Goal: Information Seeking & Learning: Learn about a topic

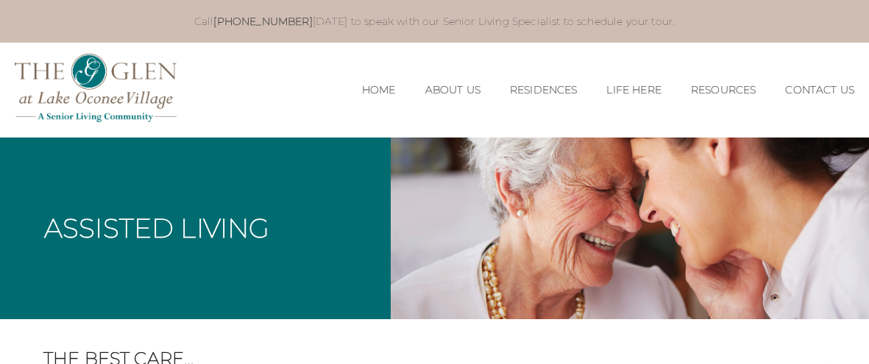
click at [376, 158] on div "Assisted Living" at bounding box center [195, 229] width 391 height 182
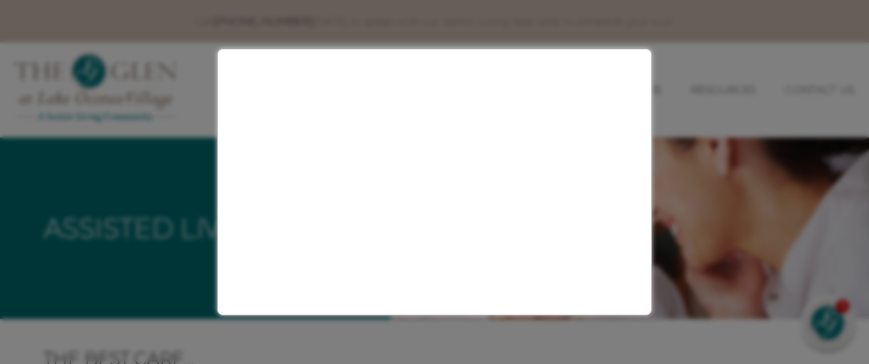
click at [51, 127] on div at bounding box center [434, 182] width 869 height 364
click at [181, 283] on div at bounding box center [434, 182] width 869 height 364
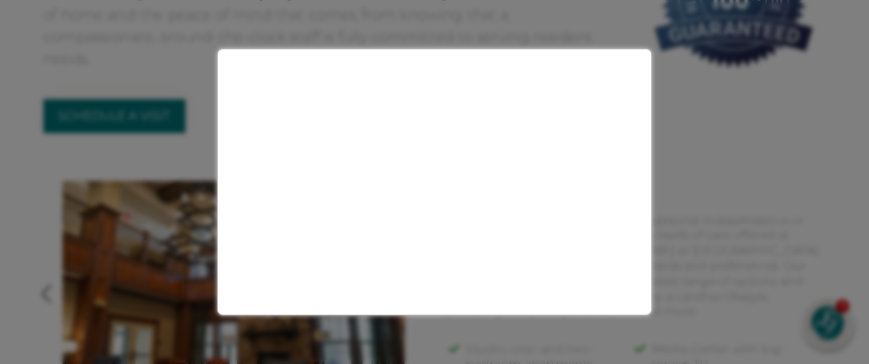
scroll to position [458, 0]
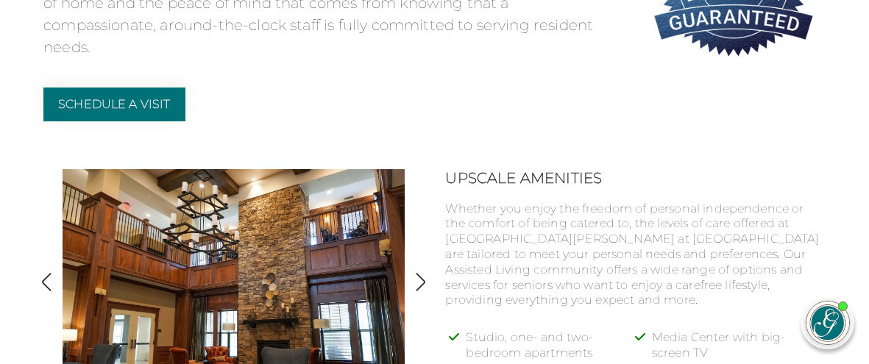
click at [469, 96] on div "Schedule a Visit" at bounding box center [331, 105] width 576 height 34
click at [550, 330] on li "Studio, one- and two-bedroom apartments" at bounding box center [553, 351] width 174 height 42
click at [479, 330] on li "Studio, one- and two-bedroom apartments" at bounding box center [553, 351] width 174 height 42
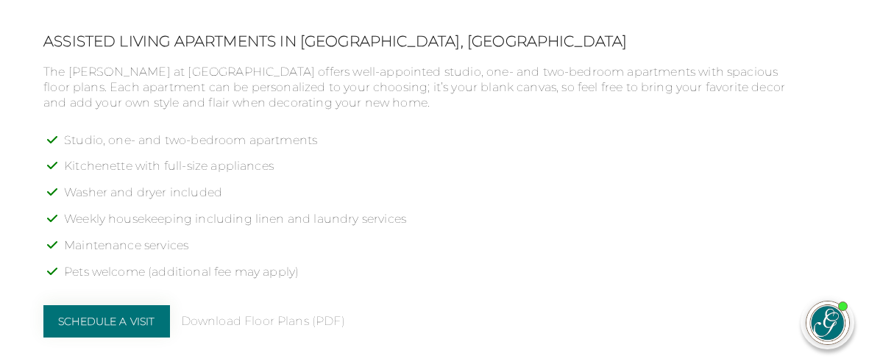
scroll to position [1133, 0]
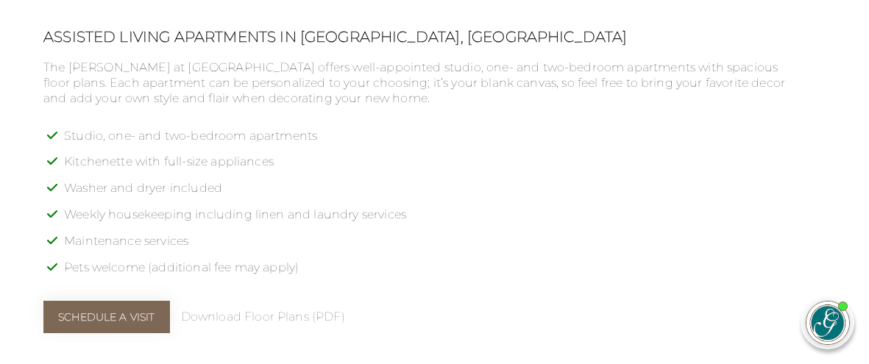
click at [142, 301] on link "Schedule a Visit" at bounding box center [106, 317] width 127 height 32
click at [93, 301] on link "Schedule a Visit" at bounding box center [106, 317] width 127 height 32
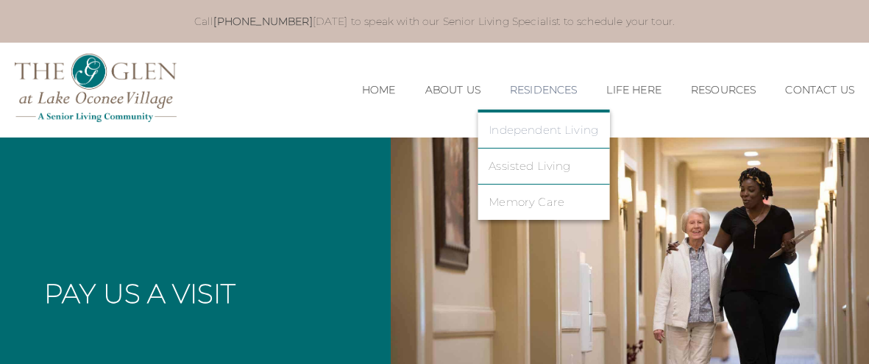
click at [531, 124] on link "Independent Living" at bounding box center [543, 130] width 110 height 13
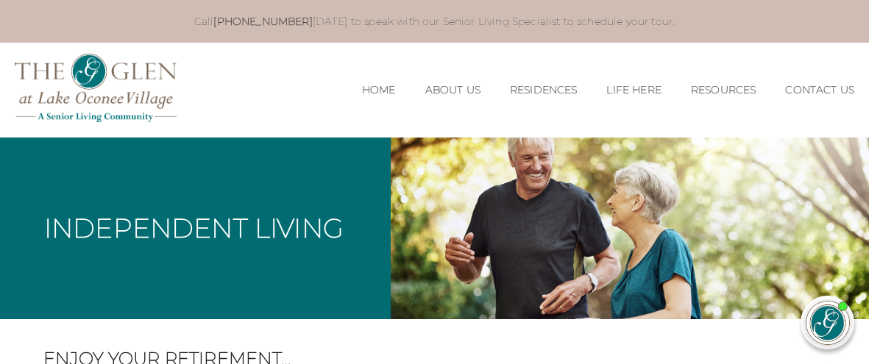
click at [530, 128] on div "MENU CLOSE Home About Us Our Team Risk Free Guarantee Residences Independent Li…" at bounding box center [434, 90] width 869 height 94
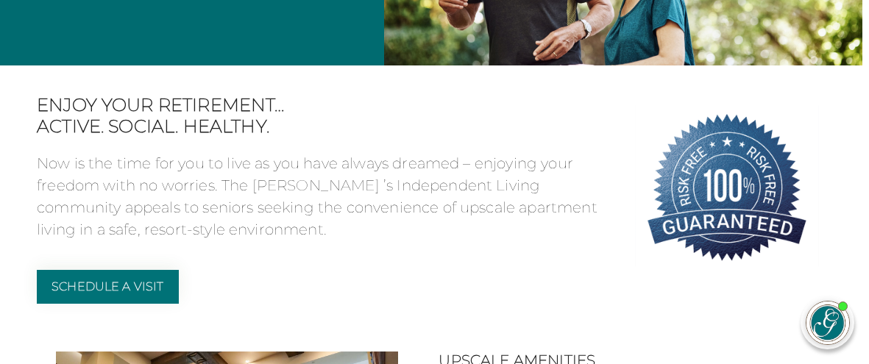
scroll to position [0, 7]
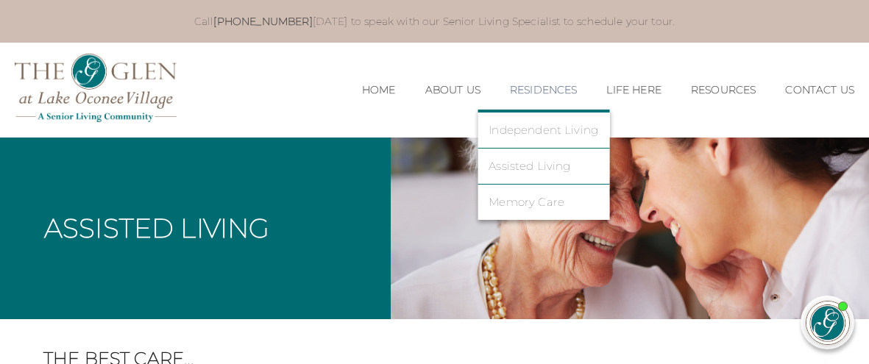
click at [522, 84] on link "Residences" at bounding box center [544, 90] width 68 height 13
click at [521, 124] on link "Independent Living" at bounding box center [543, 130] width 110 height 13
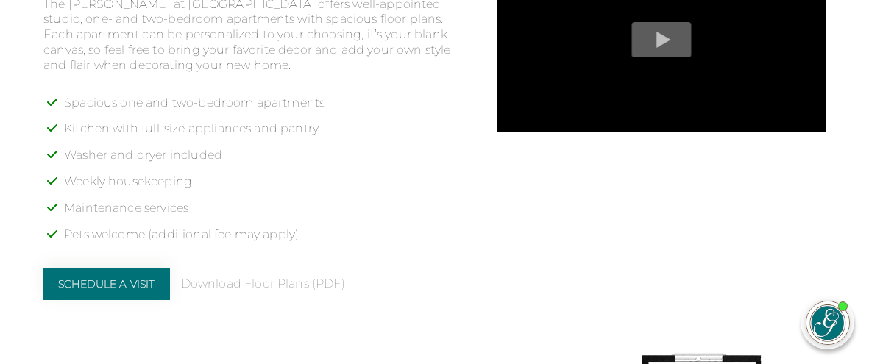
scroll to position [1167, 0]
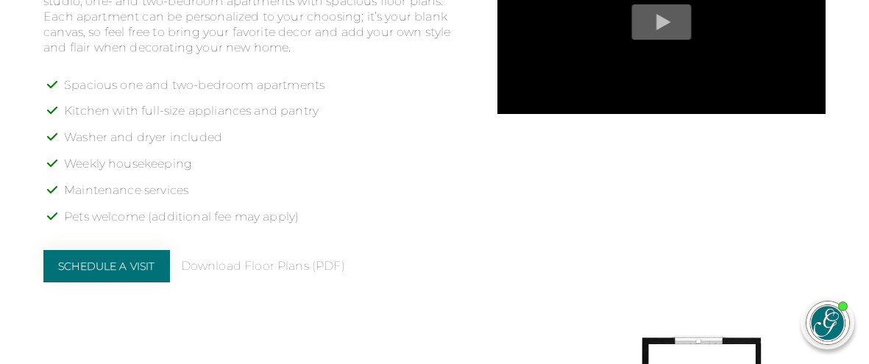
drag, startPoint x: 859, startPoint y: 148, endPoint x: 867, endPoint y: 154, distance: 10.0
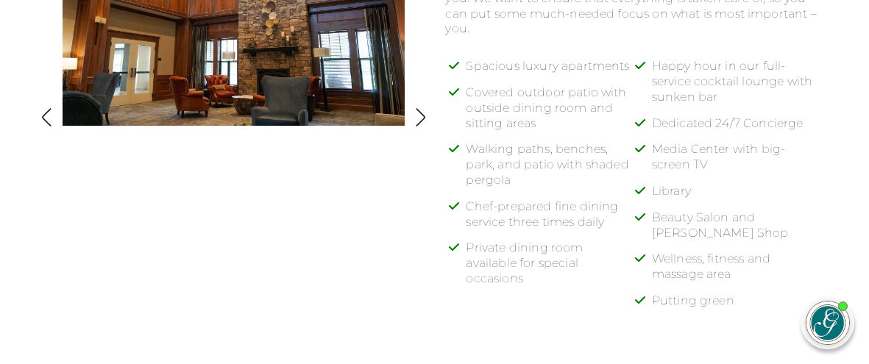
scroll to position [711, 0]
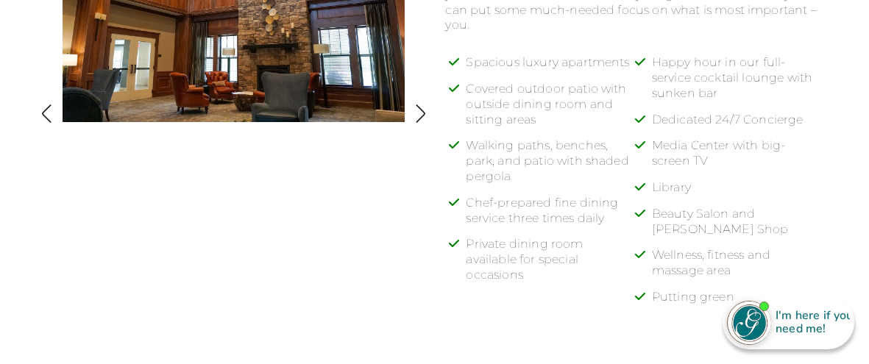
click at [416, 107] on img "button" at bounding box center [420, 114] width 20 height 20
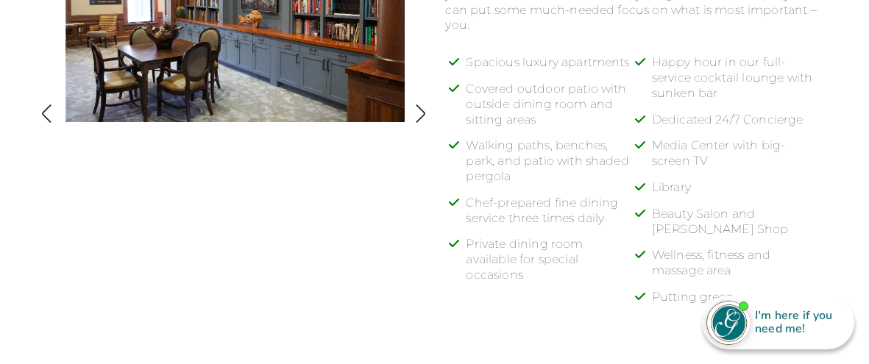
click at [416, 107] on img "button" at bounding box center [420, 114] width 20 height 20
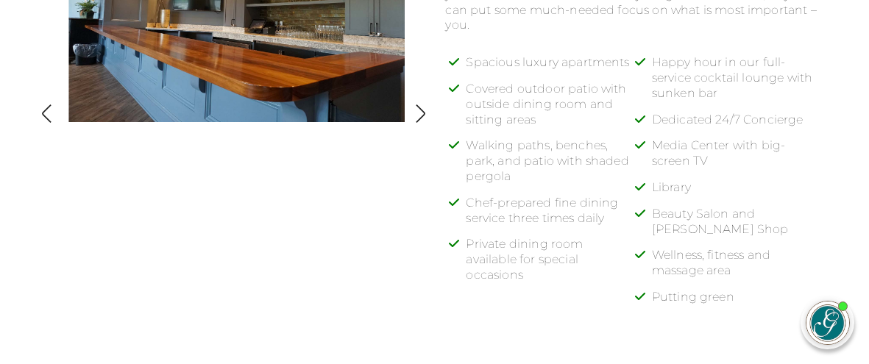
click at [419, 106] on img "button" at bounding box center [420, 114] width 20 height 20
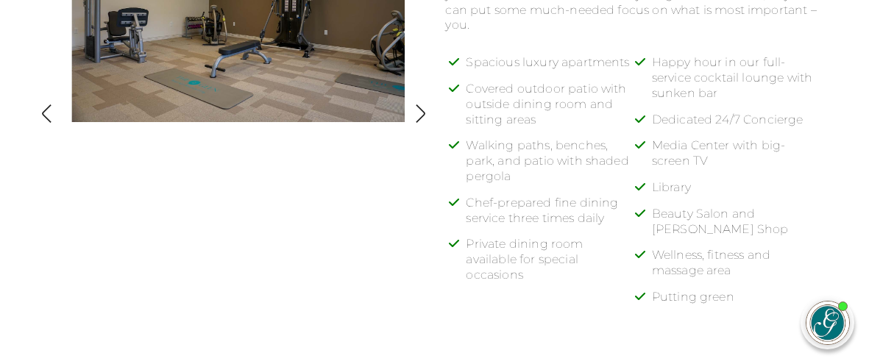
click at [420, 105] on img "button" at bounding box center [420, 114] width 20 height 20
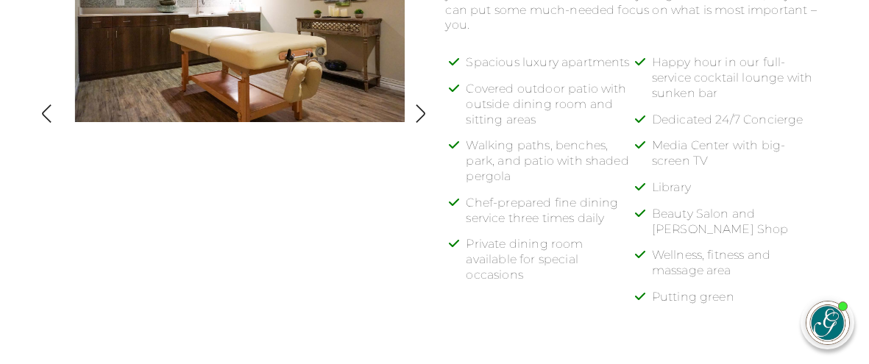
click at [420, 105] on img "button" at bounding box center [420, 114] width 20 height 20
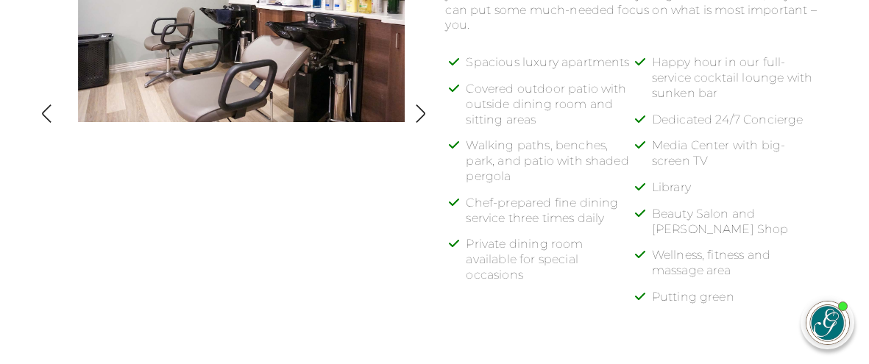
click at [420, 105] on img "button" at bounding box center [420, 114] width 20 height 20
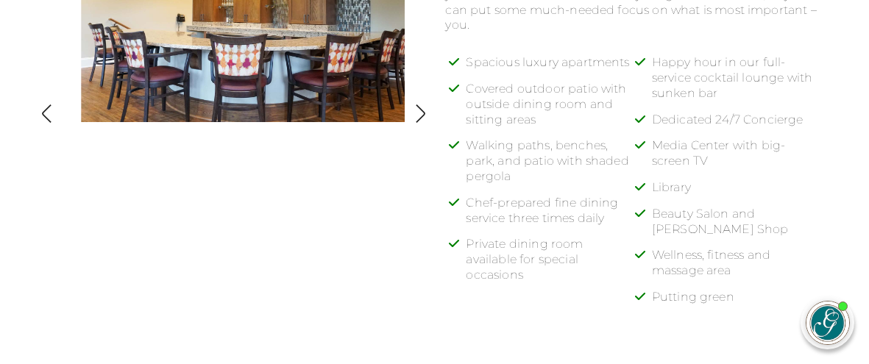
click at [421, 105] on img "button" at bounding box center [420, 114] width 20 height 20
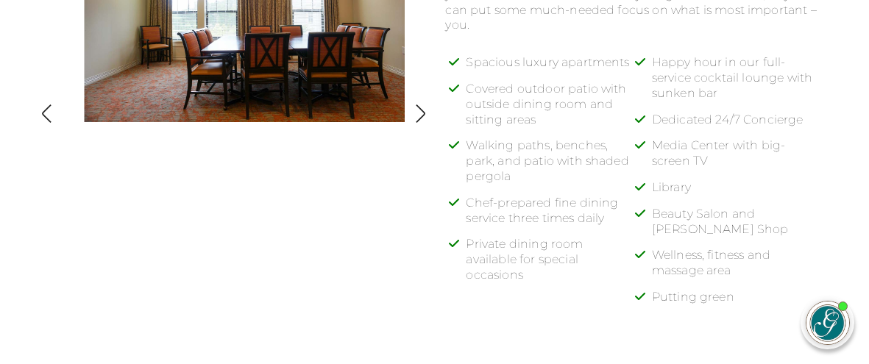
click at [421, 107] on img "button" at bounding box center [420, 114] width 20 height 20
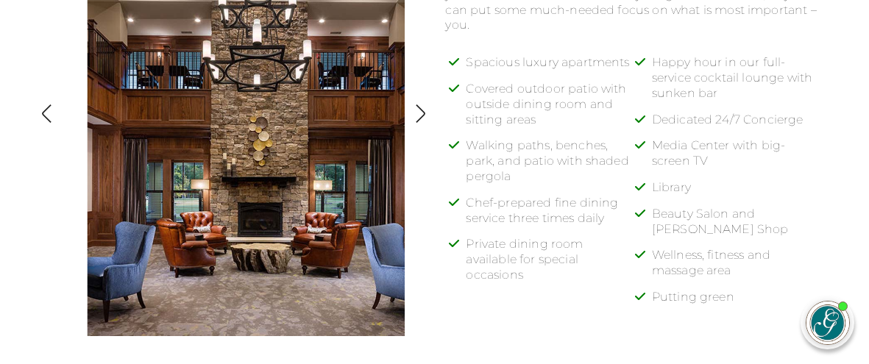
click at [736, 94] on li "Happy hour in our full-service cocktail lounge with sunken bar" at bounding box center [739, 83] width 174 height 57
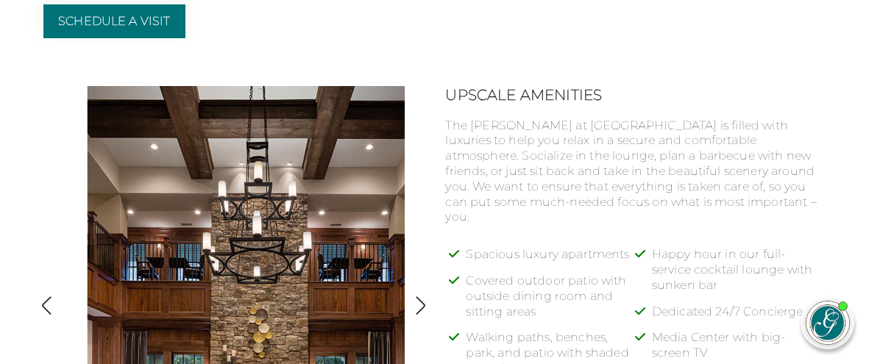
scroll to position [523, 0]
